Goal: Task Accomplishment & Management: Manage account settings

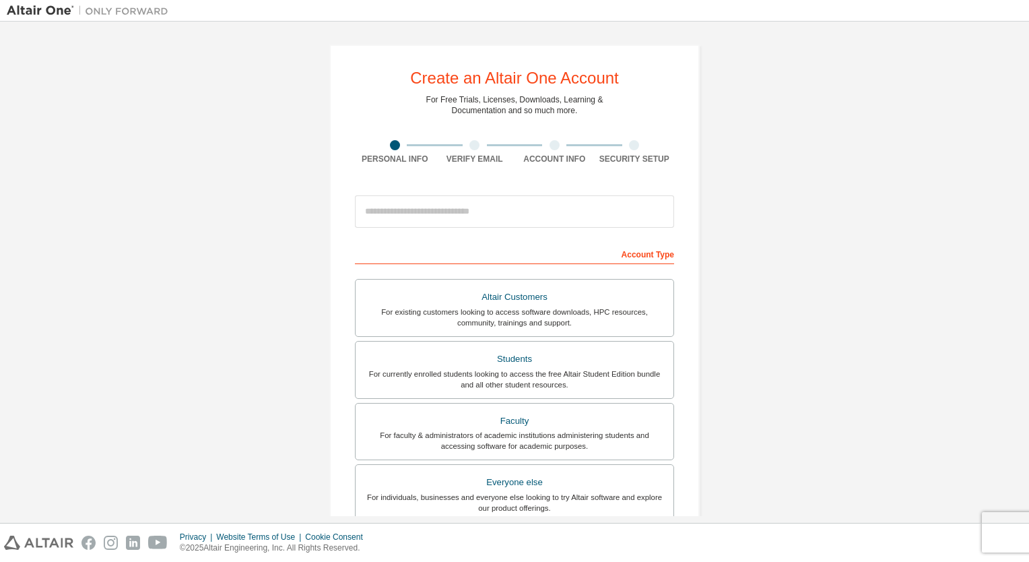
click at [581, 209] on input "email" at bounding box center [514, 211] width 319 height 32
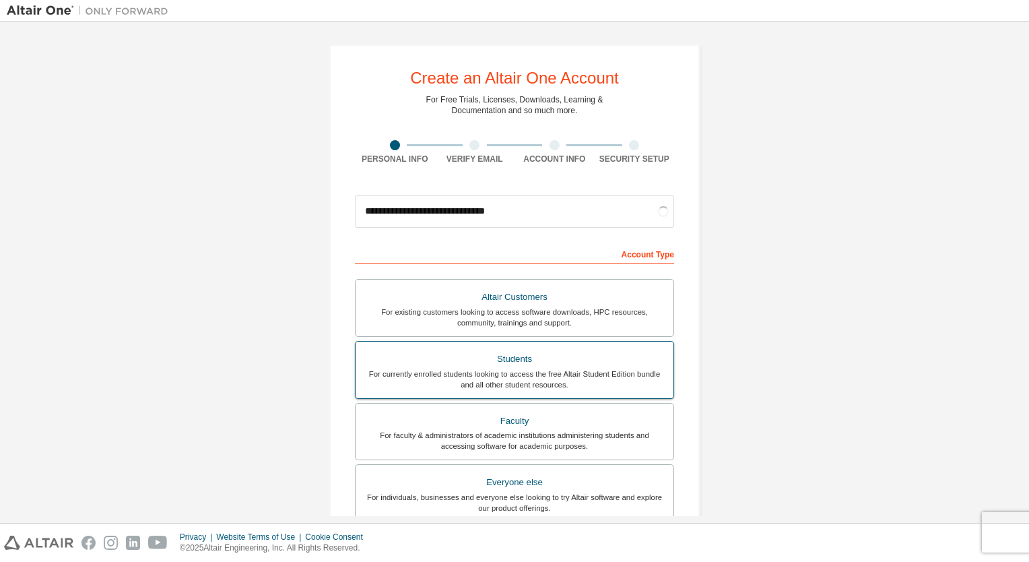
type input "**********"
click at [533, 375] on div "For currently enrolled students looking to access the free Altair Student Editi…" at bounding box center [515, 379] width 302 height 22
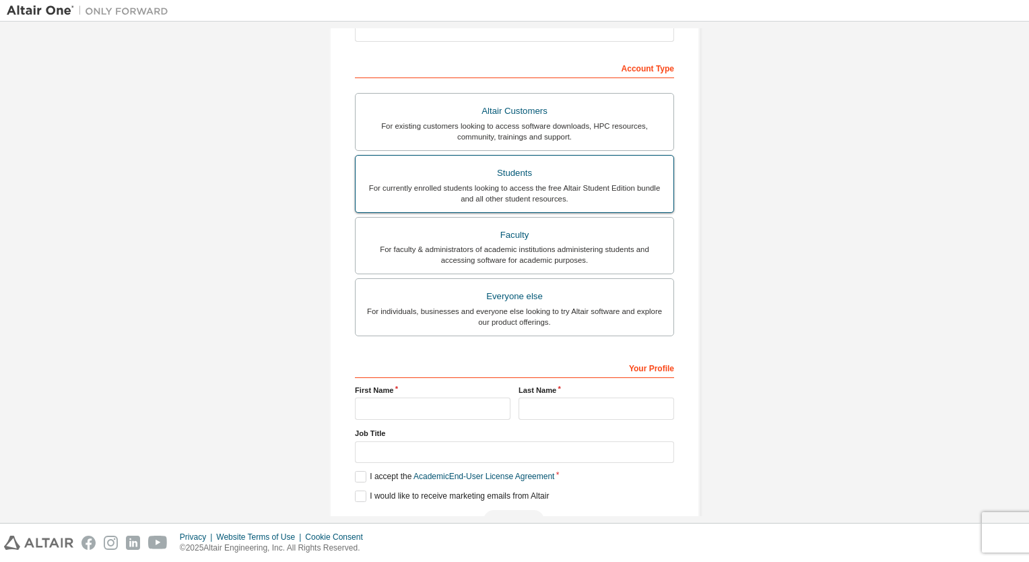
scroll to position [190, 0]
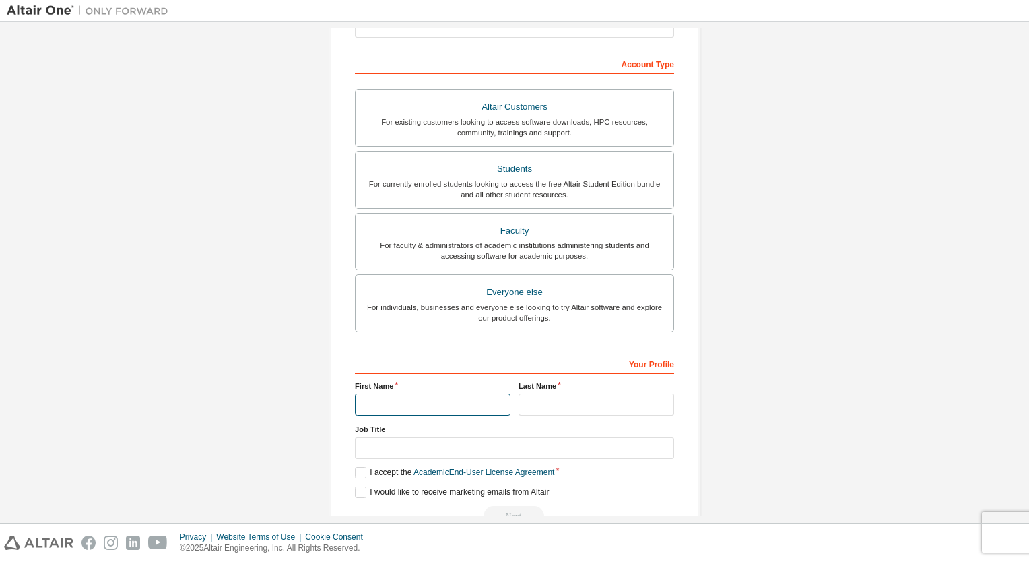
click at [476, 407] on input "text" at bounding box center [433, 404] width 156 height 22
type input "**********"
click at [559, 396] on input "text" at bounding box center [597, 404] width 156 height 22
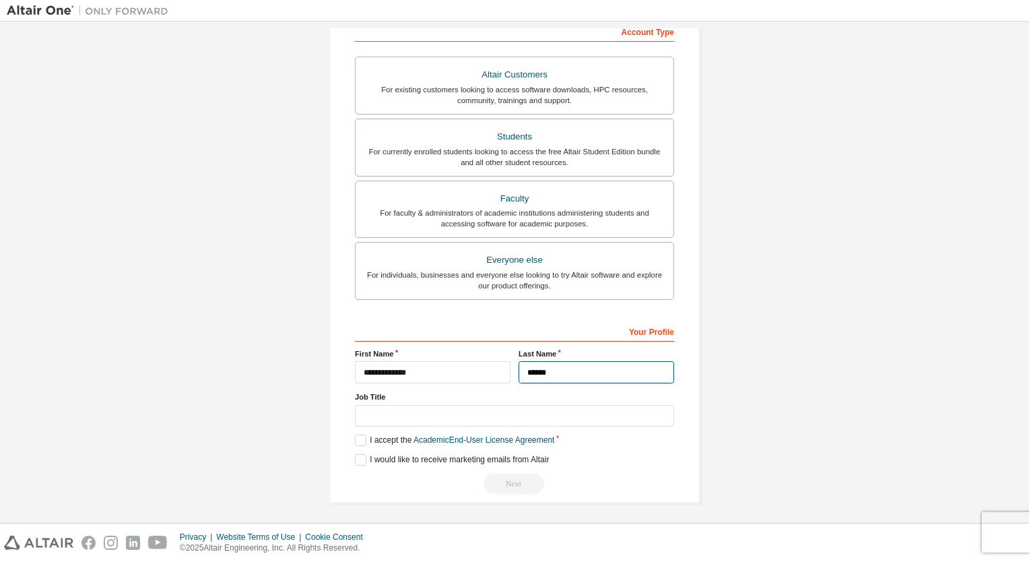
type input "******"
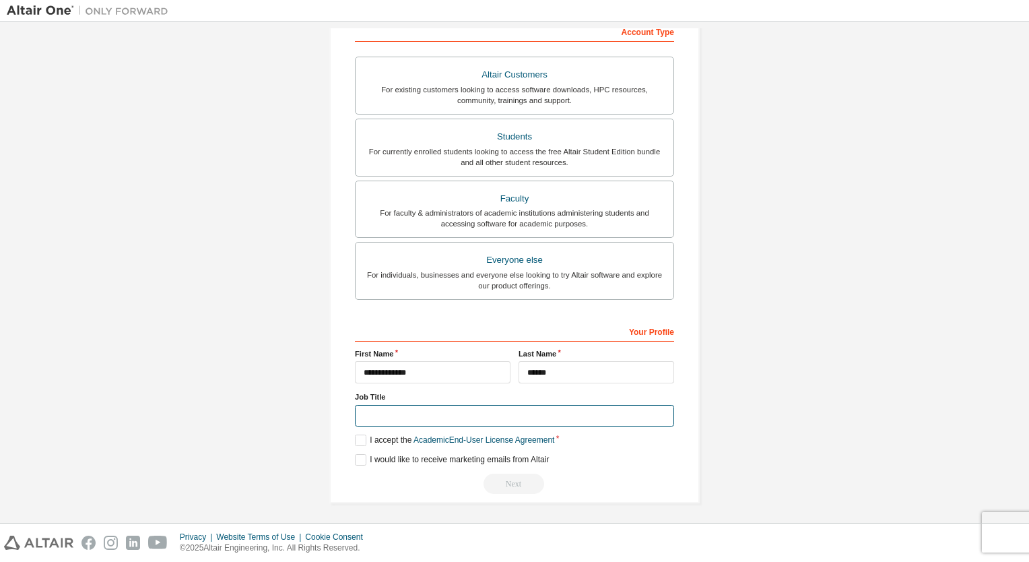
click at [539, 405] on input "text" at bounding box center [514, 416] width 319 height 22
click at [523, 412] on input "text" at bounding box center [514, 416] width 319 height 22
type input "*******"
click at [362, 435] on label "I accept the Academic End-User License Agreement" at bounding box center [454, 439] width 199 height 11
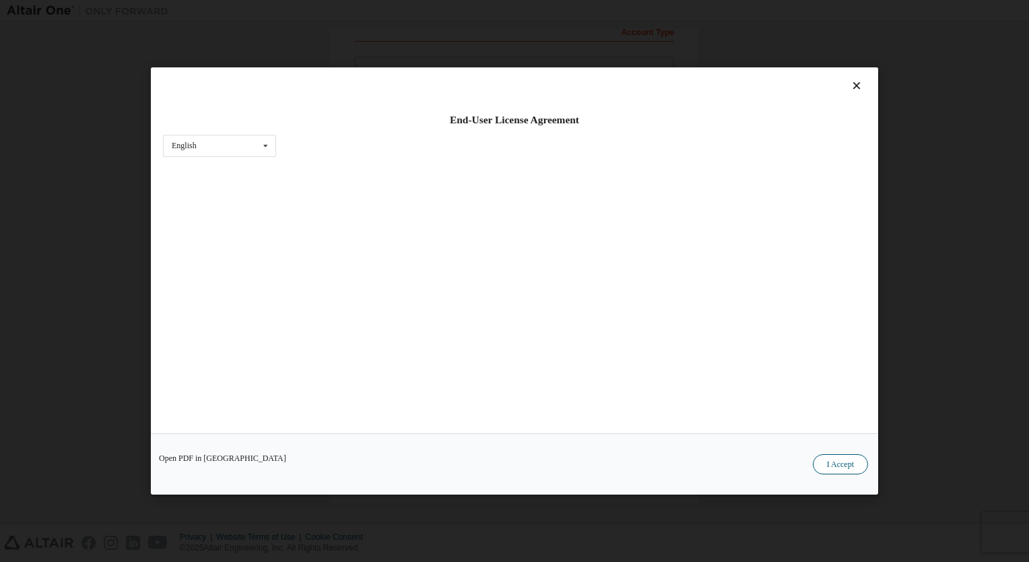
click at [839, 465] on button "I Accept" at bounding box center [840, 464] width 55 height 20
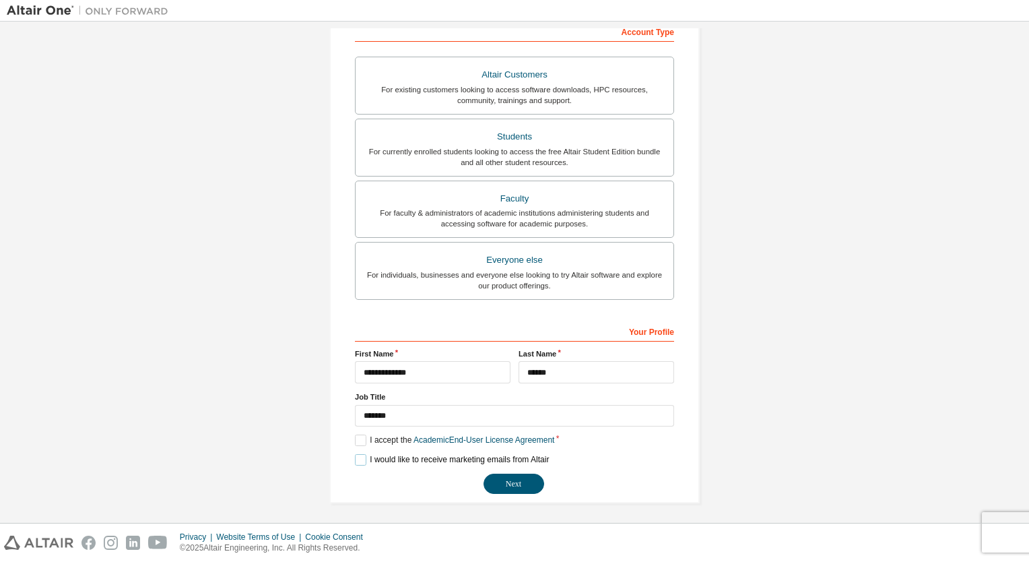
click at [366, 457] on label "I would like to receive marketing emails from Altair" at bounding box center [452, 459] width 194 height 11
click at [517, 481] on button "Next" at bounding box center [514, 483] width 61 height 20
click at [510, 478] on button "Next" at bounding box center [514, 483] width 61 height 20
click at [510, 478] on div "Next" at bounding box center [514, 483] width 319 height 20
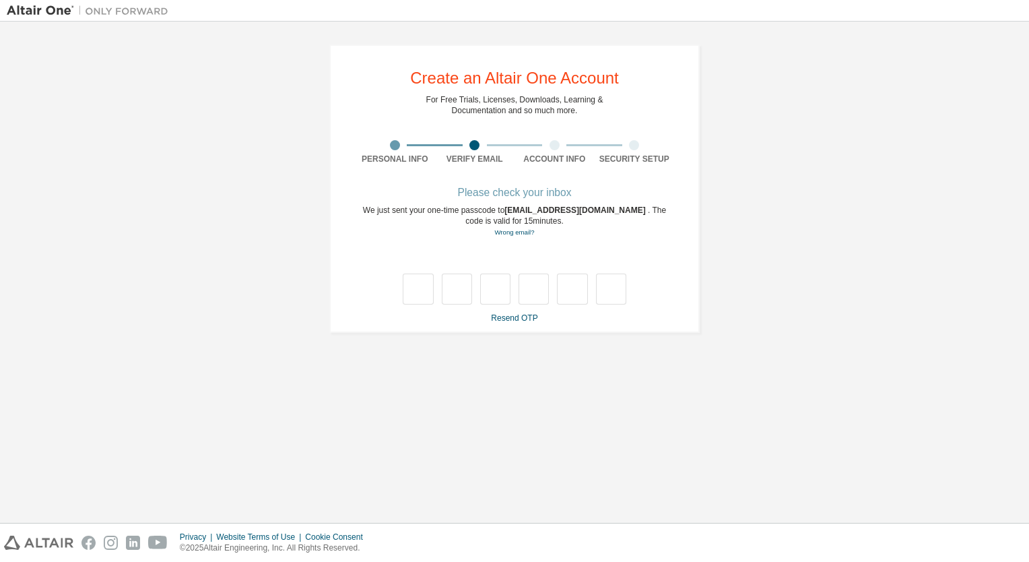
scroll to position [0, 0]
click at [423, 282] on input "text" at bounding box center [418, 288] width 30 height 31
type input "*"
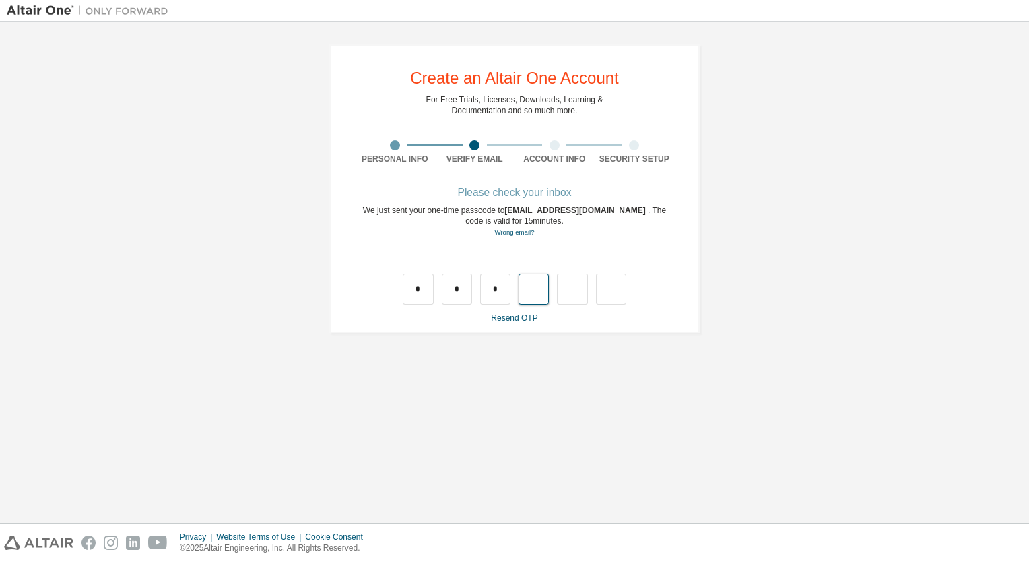
type input "*"
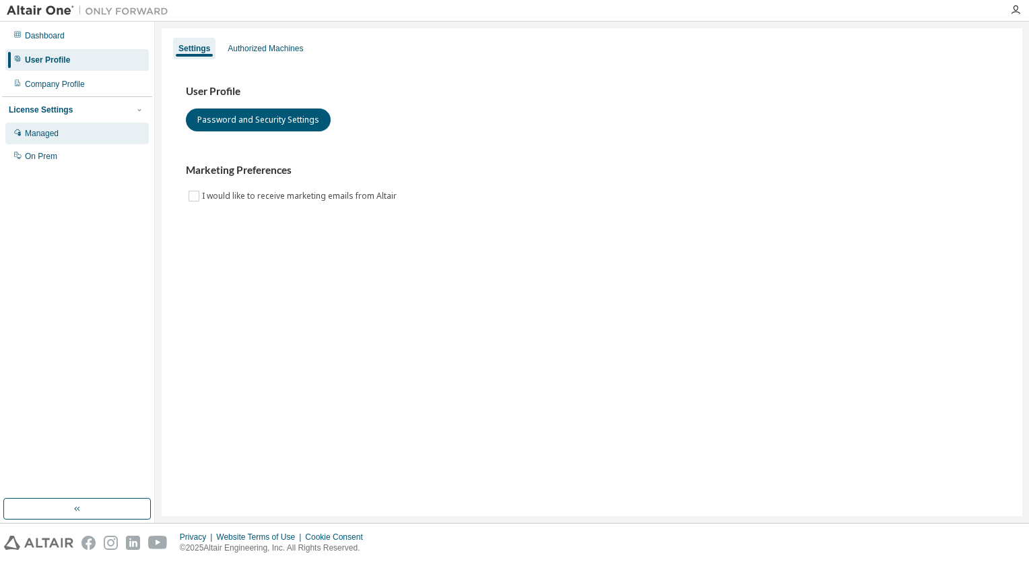
click at [77, 134] on div "Managed" at bounding box center [76, 134] width 143 height 22
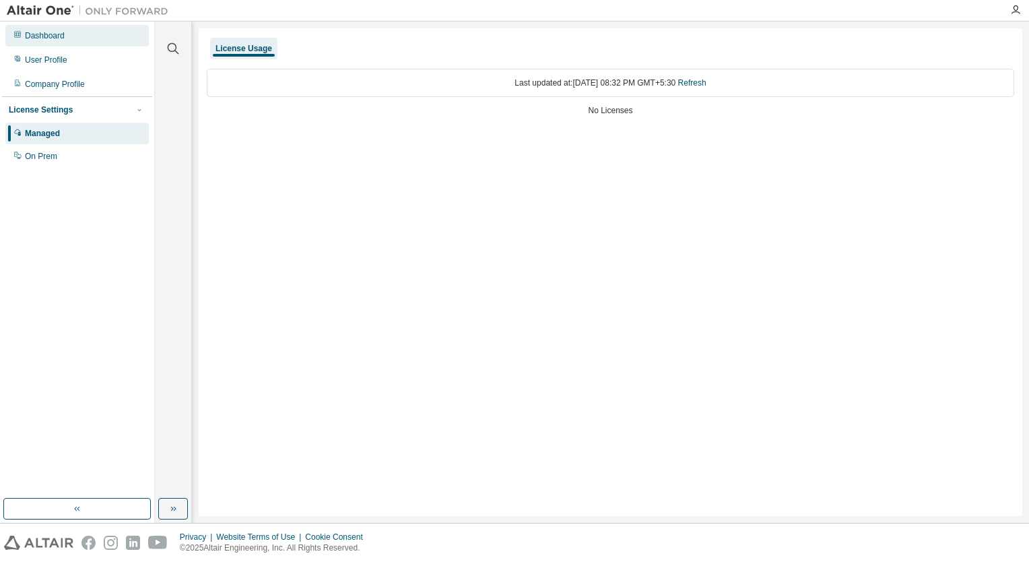
click at [77, 34] on div "Dashboard" at bounding box center [76, 36] width 143 height 22
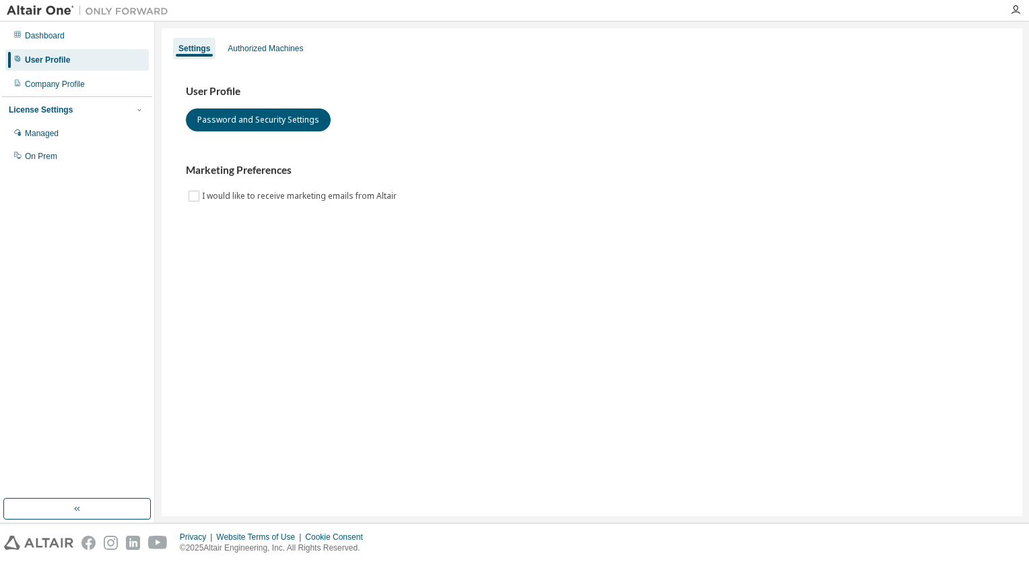
click at [82, 61] on div "User Profile" at bounding box center [76, 60] width 143 height 22
click at [48, 30] on div "Dashboard" at bounding box center [45, 35] width 40 height 11
